Goal: Task Accomplishment & Management: Use online tool/utility

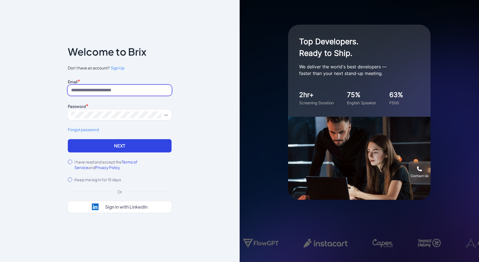
type input "**********"
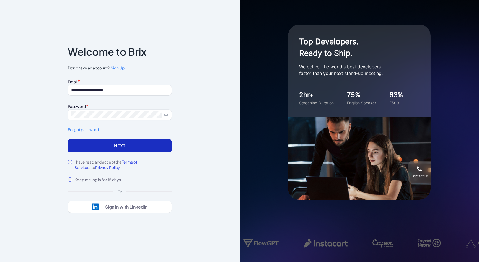
click at [102, 150] on button "Next" at bounding box center [120, 145] width 104 height 13
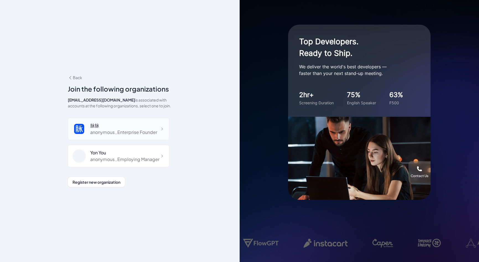
click at [122, 131] on div "anonymous , Enterprise Founder" at bounding box center [123, 132] width 67 height 7
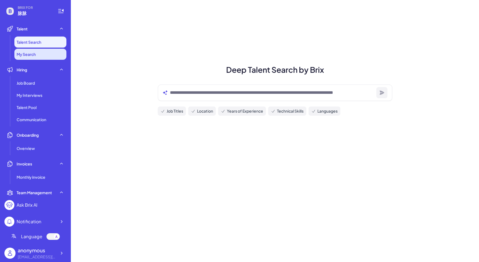
click at [41, 56] on li "My Search" at bounding box center [40, 54] width 52 height 11
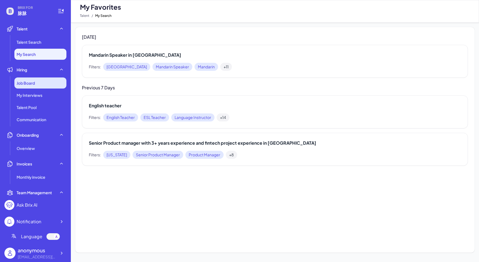
click at [40, 82] on div "Job Board" at bounding box center [40, 83] width 52 height 11
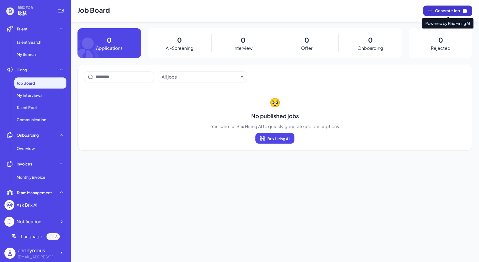
click at [446, 15] on button "Generate Job" at bounding box center [447, 11] width 49 height 11
click at [451, 12] on span "Generate Job" at bounding box center [451, 11] width 33 height 6
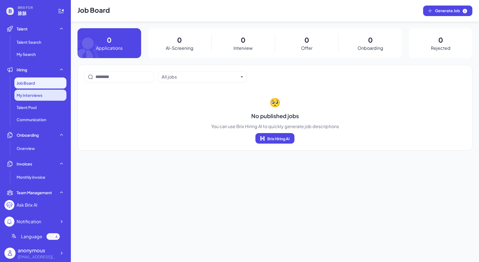
click at [38, 98] on div "My Interviews" at bounding box center [40, 95] width 52 height 11
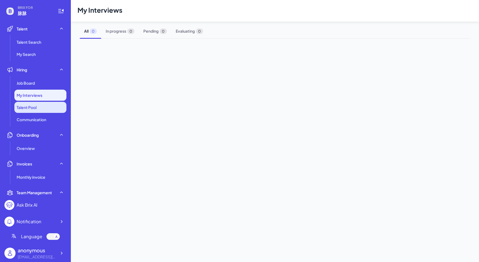
click at [37, 109] on span "Talent Pool" at bounding box center [27, 108] width 20 height 6
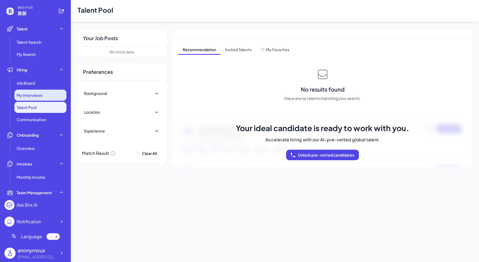
click at [38, 95] on span "My Interviews" at bounding box center [30, 95] width 26 height 6
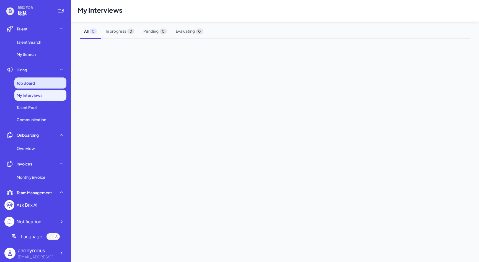
click at [37, 83] on div "Job Board" at bounding box center [40, 83] width 52 height 11
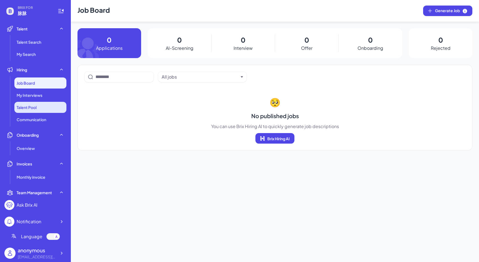
click at [34, 104] on li "Talent Pool" at bounding box center [40, 107] width 52 height 11
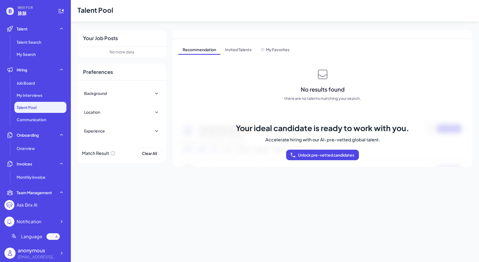
click at [122, 94] on div "Background" at bounding box center [121, 93] width 75 height 12
click at [42, 122] on span "Communication" at bounding box center [32, 120] width 30 height 6
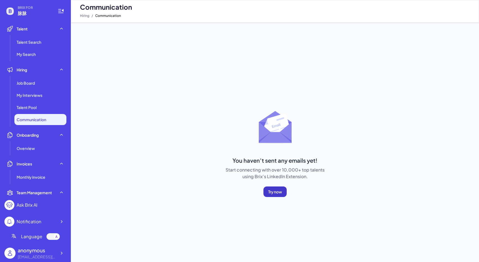
click at [274, 190] on span "Try now" at bounding box center [275, 191] width 14 height 5
click at [62, 145] on div "Overview" at bounding box center [40, 148] width 52 height 11
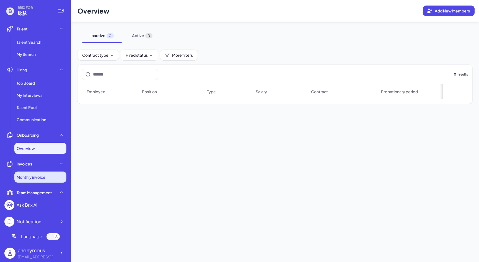
click at [54, 175] on li "Monthly invoice" at bounding box center [40, 177] width 52 height 11
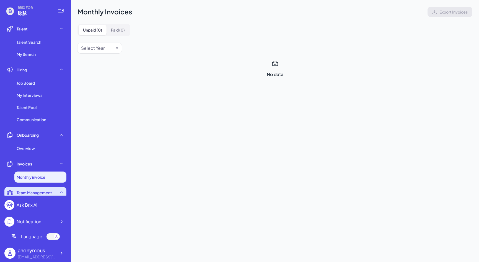
click at [60, 193] on icon at bounding box center [62, 193] width 6 height 6
click at [47, 194] on span "Team Management" at bounding box center [34, 193] width 35 height 6
click at [43, 194] on span "Team Management" at bounding box center [34, 193] width 35 height 6
click at [56, 193] on div "Team Management" at bounding box center [35, 192] width 62 height 11
click at [47, 220] on div "Notification" at bounding box center [35, 222] width 62 height 10
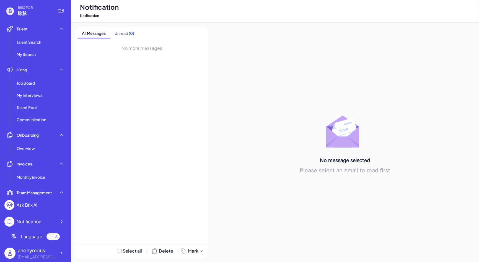
click at [54, 240] on div at bounding box center [53, 236] width 13 height 7
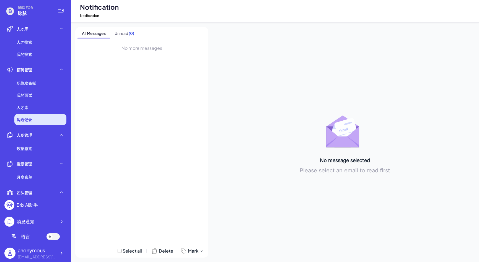
click at [36, 118] on li "沟通记录" at bounding box center [40, 119] width 52 height 11
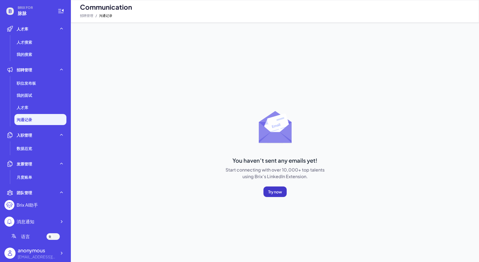
click at [278, 194] on button "Try now" at bounding box center [275, 192] width 23 height 11
click at [24, 38] on li "人才搜索" at bounding box center [40, 42] width 52 height 11
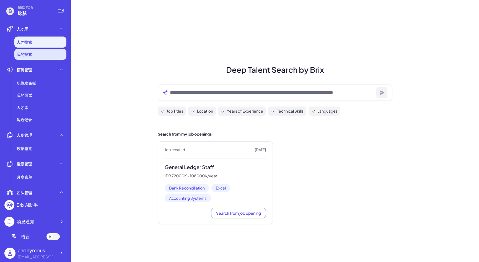
click at [43, 56] on li "我的搜索" at bounding box center [40, 54] width 52 height 11
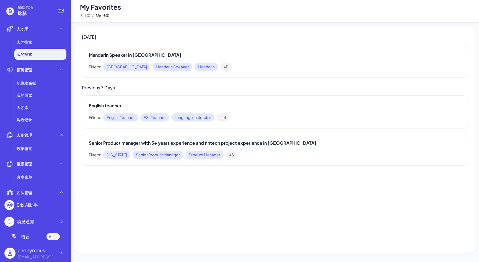
click at [116, 67] on span "[GEOGRAPHIC_DATA]" at bounding box center [126, 67] width 47 height 8
click at [121, 56] on h2 "Mandarin Speaker in [GEOGRAPHIC_DATA]" at bounding box center [275, 55] width 372 height 7
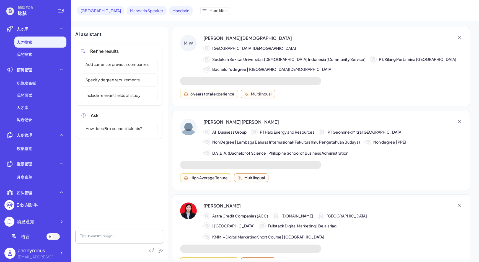
click at [390, 71] on div "Bachelor's degree | Universitas Islam Indonesia" at bounding box center [333, 69] width 259 height 7
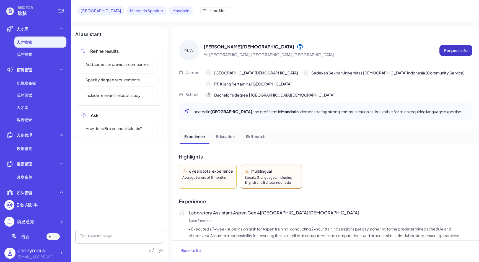
click at [454, 51] on p "Request info" at bounding box center [456, 51] width 24 height 6
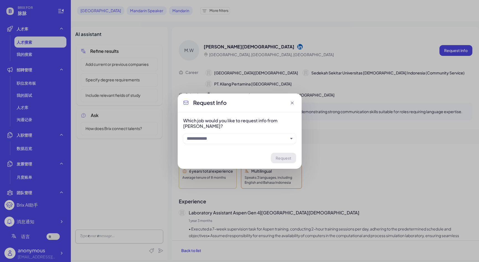
click at [268, 142] on div at bounding box center [239, 138] width 113 height 11
click at [271, 141] on input "text" at bounding box center [237, 138] width 101 height 7
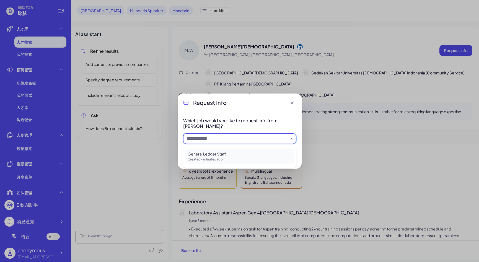
click at [262, 158] on p "Created 7 minutes ago" at bounding box center [240, 159] width 104 height 5
type input "**********"
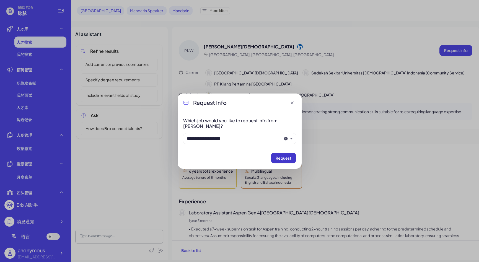
click at [285, 158] on span "Request" at bounding box center [284, 158] width 16 height 5
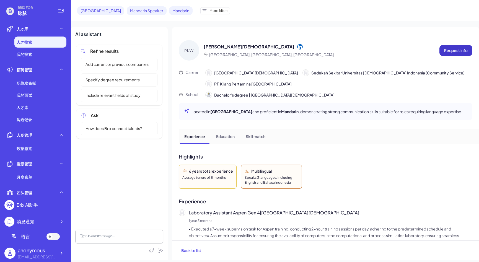
click at [457, 46] on button "Request info" at bounding box center [456, 50] width 33 height 11
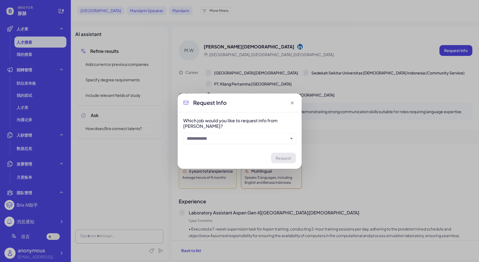
click at [283, 140] on input "text" at bounding box center [237, 138] width 101 height 7
drag, startPoint x: 234, startPoint y: 103, endPoint x: 193, endPoint y: 101, distance: 41.6
click at [193, 101] on div "Request Info" at bounding box center [240, 103] width 124 height 19
copy h2 "Request Info"
drag, startPoint x: 244, startPoint y: 125, endPoint x: 179, endPoint y: 123, distance: 64.8
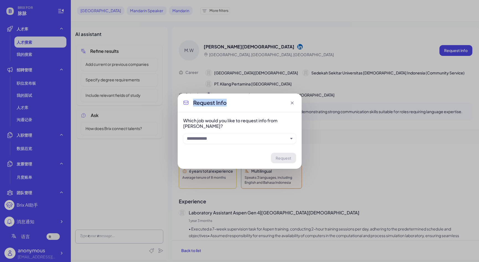
click at [179, 123] on div "Which job would you like to request info from Muhammad Wisnu Prasetio? Request" at bounding box center [240, 140] width 124 height 56
copy h3 "Which job would you like to request info from Muhammad Wisnu Prasetio?"
click at [294, 103] on icon at bounding box center [293, 103] width 6 height 6
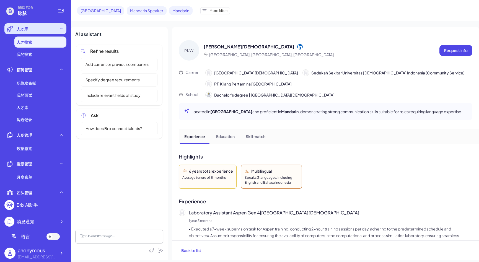
click at [20, 31] on span "人才库" at bounding box center [23, 29] width 12 height 6
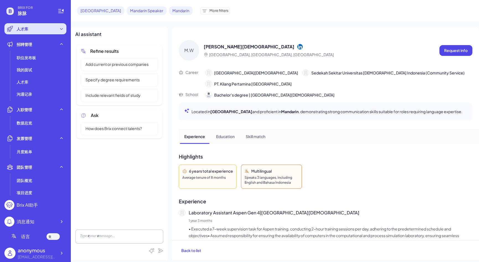
click at [22, 32] on div "人才库" at bounding box center [35, 28] width 62 height 11
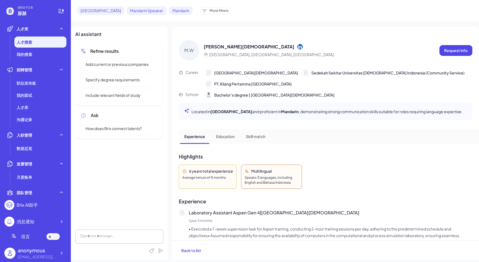
click at [24, 43] on span "人才搜索" at bounding box center [25, 42] width 16 height 6
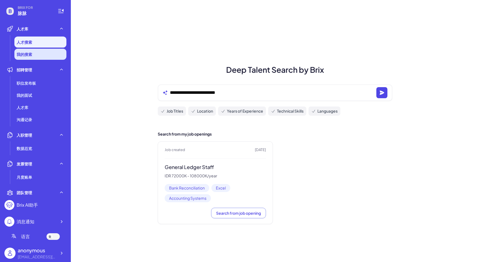
click at [35, 55] on li "我的搜索" at bounding box center [40, 54] width 52 height 11
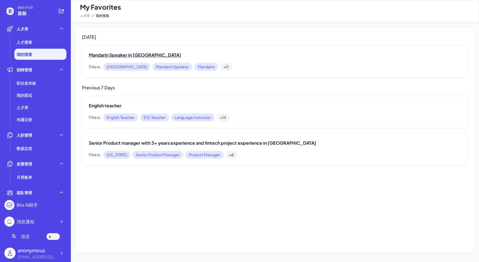
click at [125, 55] on h2 "Mandarin Speaker in [GEOGRAPHIC_DATA]" at bounding box center [275, 55] width 372 height 7
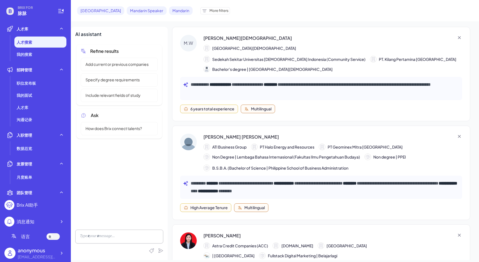
click at [34, 40] on li "人才搜索" at bounding box center [40, 42] width 52 height 11
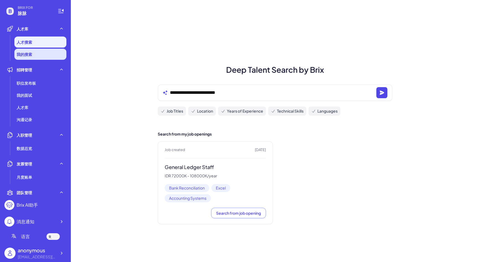
click at [31, 54] on span "我的搜索" at bounding box center [25, 54] width 16 height 6
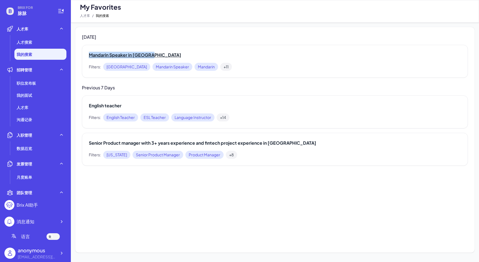
drag, startPoint x: 154, startPoint y: 56, endPoint x: 90, endPoint y: 55, distance: 64.8
click at [90, 55] on h2 "Mandarin Speaker in [GEOGRAPHIC_DATA]" at bounding box center [275, 55] width 372 height 7
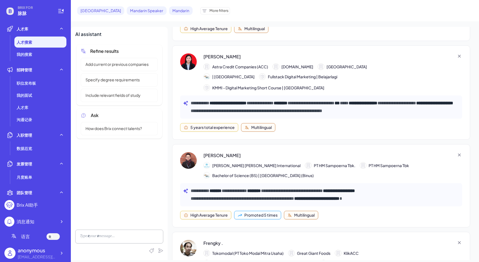
scroll to position [215, 0]
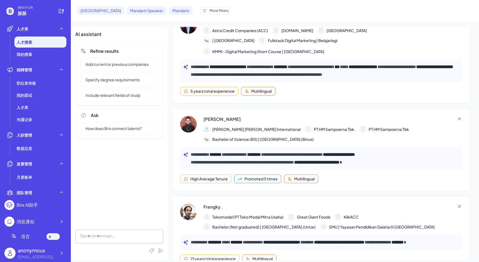
click at [377, 153] on p "**********" at bounding box center [325, 159] width 269 height 16
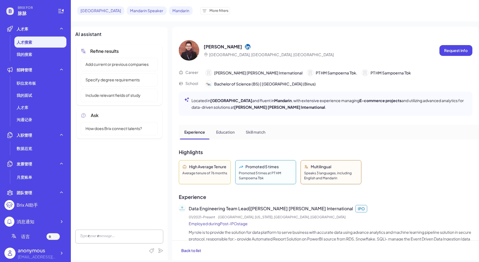
click at [249, 138] on div "Skill match" at bounding box center [255, 132] width 29 height 14
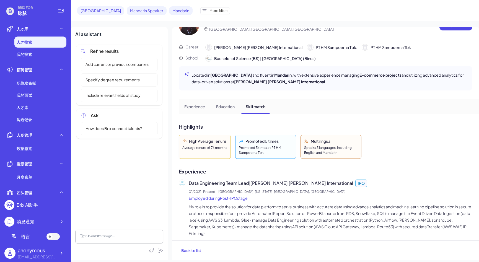
scroll to position [0, 0]
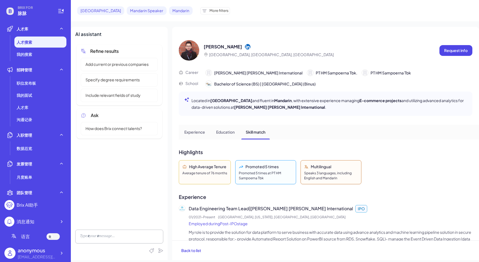
click at [232, 134] on p "Education" at bounding box center [225, 132] width 19 height 6
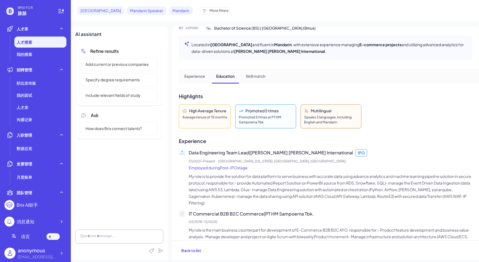
click at [263, 78] on p "Skill match" at bounding box center [256, 76] width 20 height 6
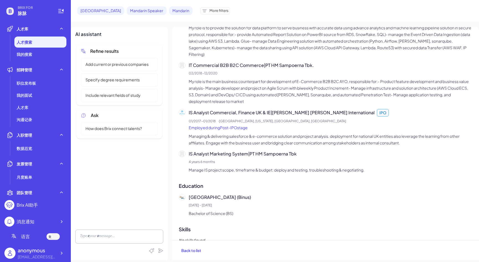
scroll to position [221, 0]
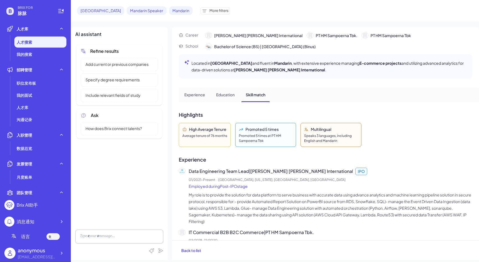
click at [222, 96] on p "Education" at bounding box center [225, 95] width 19 height 6
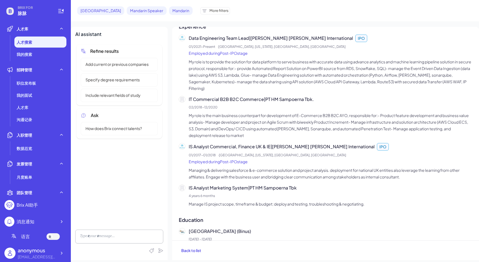
scroll to position [171, 0]
click at [280, 145] on p "IS Analyst Commercial, Finance UK & IE | Philip Morris International IPO" at bounding box center [331, 146] width 284 height 7
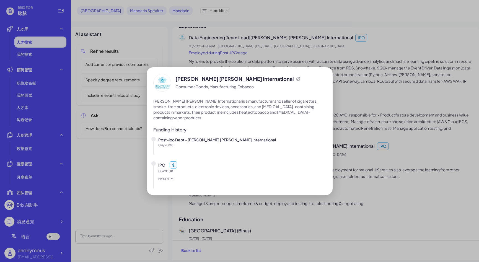
click at [56, 237] on div "Philip Morris International Consumer Goods, Manufacturing, Tobacco Philip Morri…" at bounding box center [239, 131] width 479 height 262
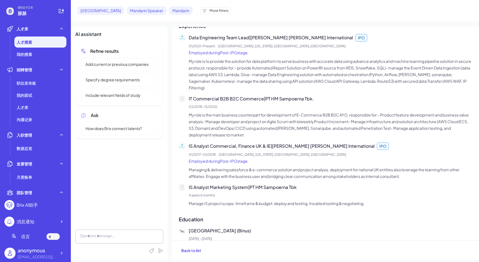
click at [54, 238] on div at bounding box center [53, 236] width 13 height 7
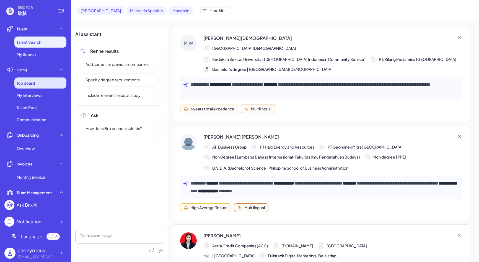
click at [35, 85] on div "Job Board" at bounding box center [40, 83] width 52 height 11
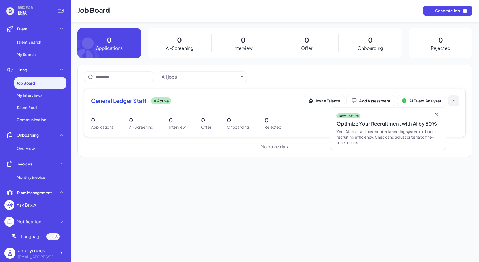
click at [455, 105] on button at bounding box center [454, 101] width 11 height 11
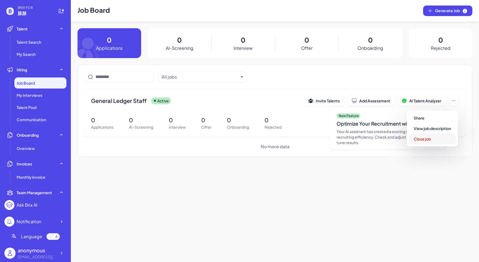
click at [428, 141] on span "Close job" at bounding box center [422, 139] width 17 height 5
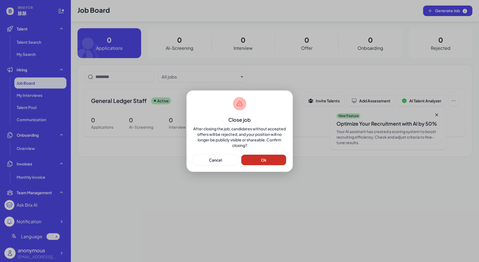
click at [269, 158] on button "Ok" at bounding box center [263, 160] width 45 height 11
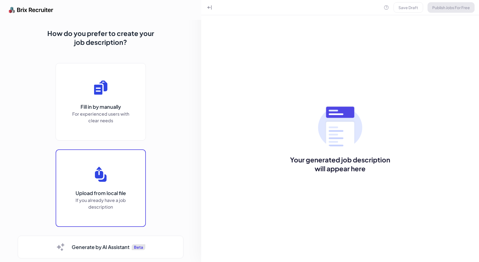
click at [107, 184] on div "Upload" at bounding box center [100, 188] width 89 height 76
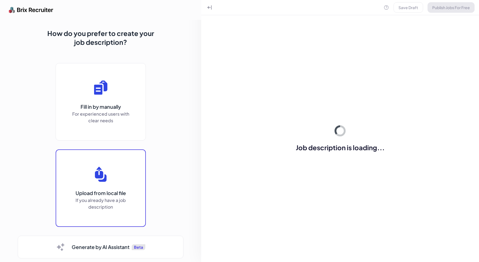
click at [94, 192] on div "Upload" at bounding box center [100, 188] width 89 height 76
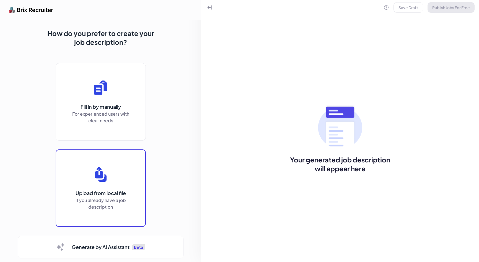
scroll to position [5, 0]
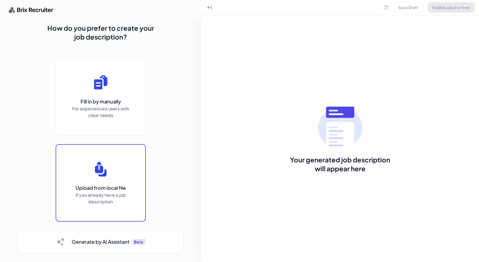
click at [116, 185] on div "Upload" at bounding box center [100, 183] width 89 height 76
click at [95, 180] on div "Upload" at bounding box center [100, 183] width 89 height 76
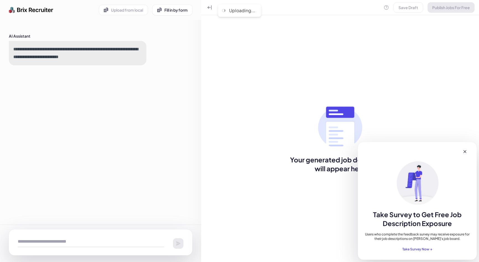
scroll to position [0, 0]
click at [466, 153] on icon at bounding box center [465, 151] width 3 height 3
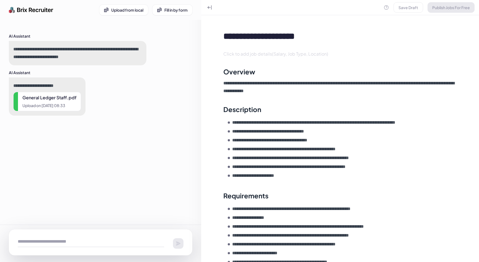
click at [404, 7] on div "Save Draft Publish Jobs For Free" at bounding box center [429, 7] width 91 height 11
click at [410, 9] on div "Save Draft Publish Jobs For Free" at bounding box center [429, 7] width 91 height 11
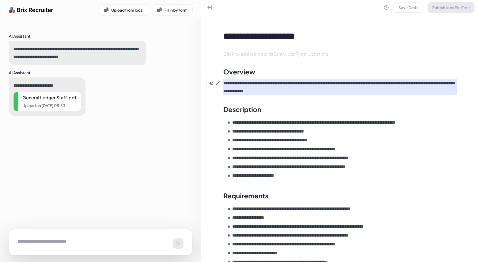
scroll to position [78, 0]
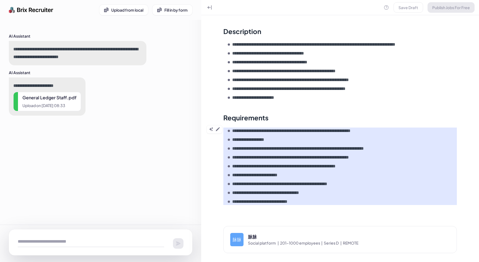
click at [350, 163] on ul "**********" at bounding box center [342, 167] width 229 height 78
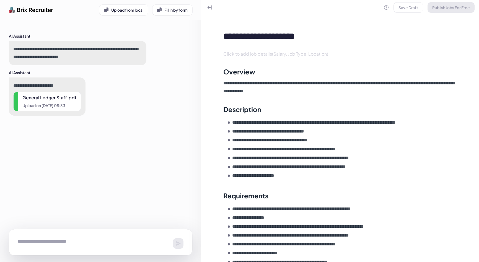
click at [65, 102] on span "Upload on 08/15 08:33" at bounding box center [49, 105] width 54 height 7
click at [78, 243] on textarea at bounding box center [91, 241] width 146 height 11
type textarea "*"
type textarea "**********"
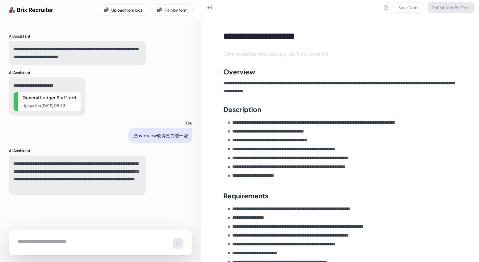
click at [124, 187] on p "**********" at bounding box center [77, 175] width 129 height 31
click at [104, 241] on textarea at bounding box center [91, 241] width 146 height 11
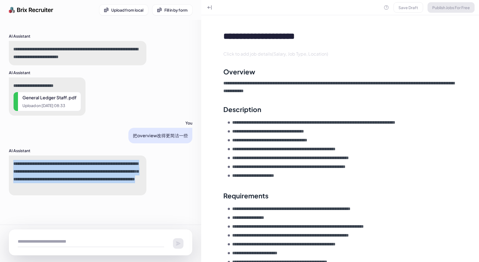
drag, startPoint x: 14, startPoint y: 164, endPoint x: 143, endPoint y: 190, distance: 131.9
click at [143, 190] on div "**********" at bounding box center [78, 176] width 138 height 40
copy p "**********"
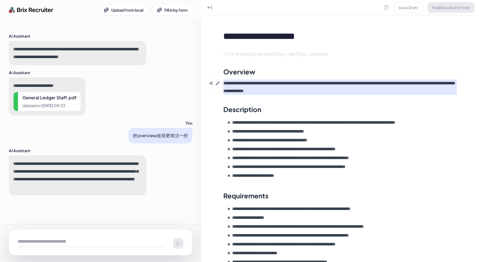
click at [322, 92] on p "**********" at bounding box center [340, 87] width 234 height 16
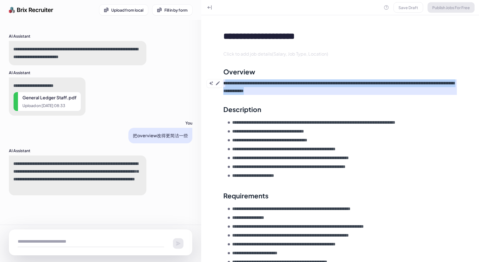
drag, startPoint x: 325, startPoint y: 92, endPoint x: 226, endPoint y: 84, distance: 99.1
click at [226, 84] on p "**********" at bounding box center [340, 87] width 234 height 16
drag, startPoint x: 224, startPoint y: 84, endPoint x: 326, endPoint y: 94, distance: 102.4
click at [326, 94] on p "**********" at bounding box center [340, 87] width 234 height 16
copy p "**********"
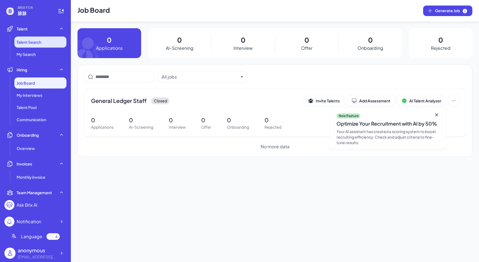
click at [42, 45] on li "Talent Search" at bounding box center [40, 42] width 52 height 11
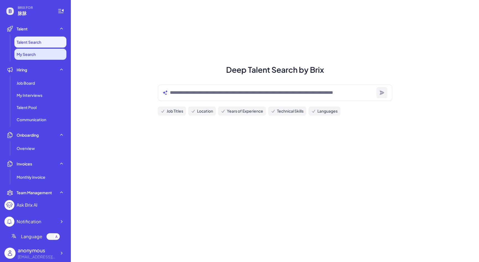
click at [42, 53] on li "My Search" at bounding box center [40, 54] width 52 height 11
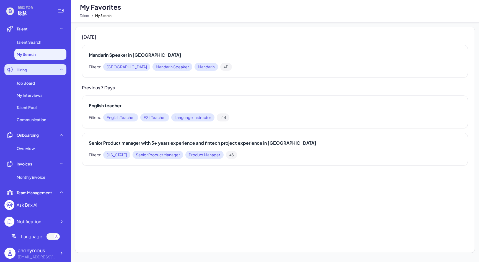
click at [45, 72] on div "Hiring" at bounding box center [35, 69] width 62 height 11
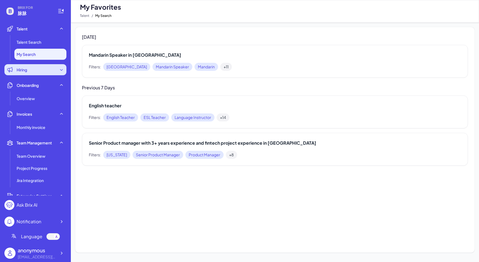
click at [47, 71] on div "Hiring" at bounding box center [35, 69] width 62 height 11
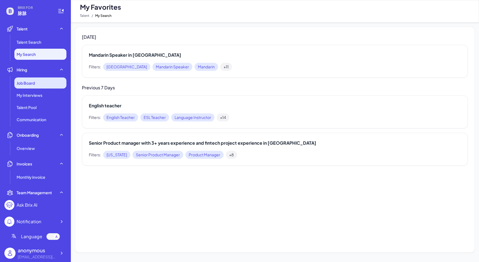
click at [45, 81] on div "Job Board" at bounding box center [40, 83] width 52 height 11
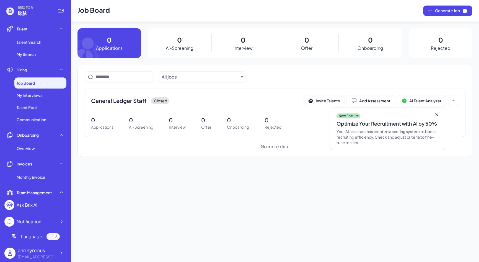
click at [48, 83] on div "Job Board" at bounding box center [40, 83] width 52 height 11
